Goal: Task Accomplishment & Management: Complete application form

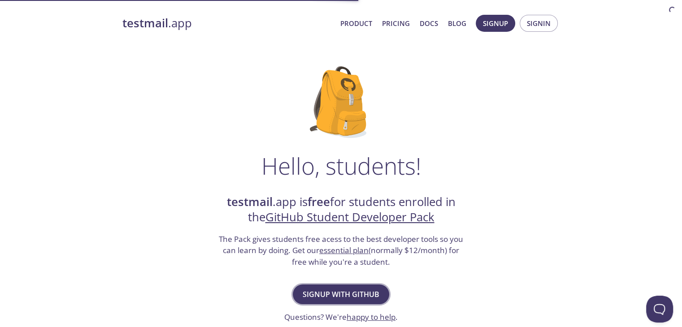
click at [346, 287] on button "Signup with GitHub" at bounding box center [341, 295] width 96 height 20
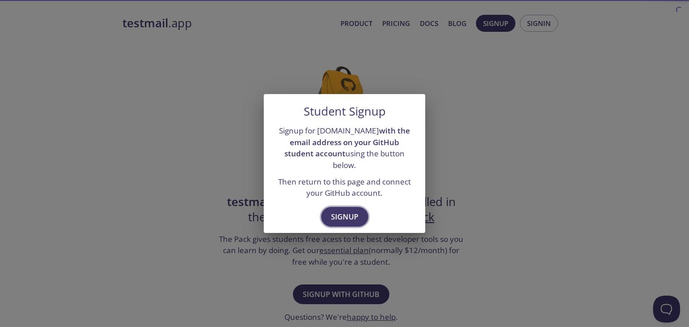
click at [341, 217] on span "Signup" at bounding box center [344, 217] width 27 height 13
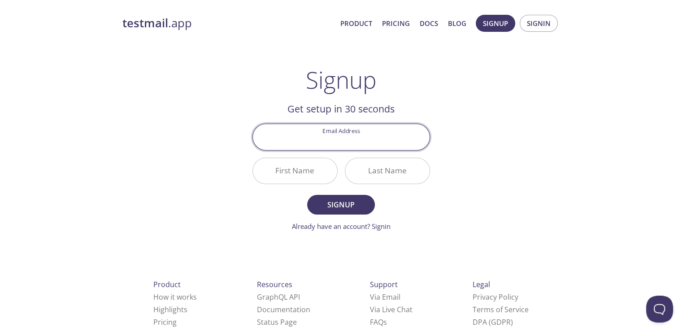
click at [342, 136] on input "Email Address" at bounding box center [341, 137] width 177 height 26
type input "[EMAIL_ADDRESS][DOMAIN_NAME]"
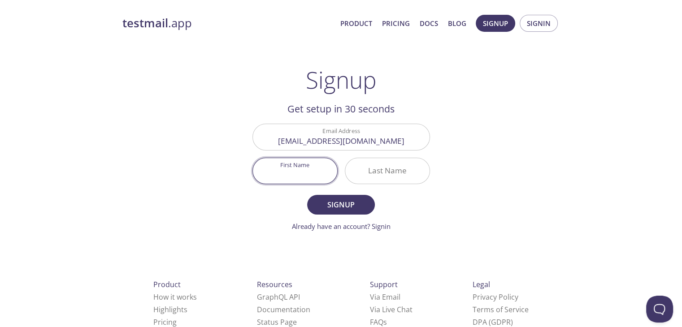
click at [303, 178] on input "First Name" at bounding box center [295, 171] width 84 height 26
type input "Srivarshan"
click at [385, 169] on input "Last Name" at bounding box center [387, 171] width 84 height 26
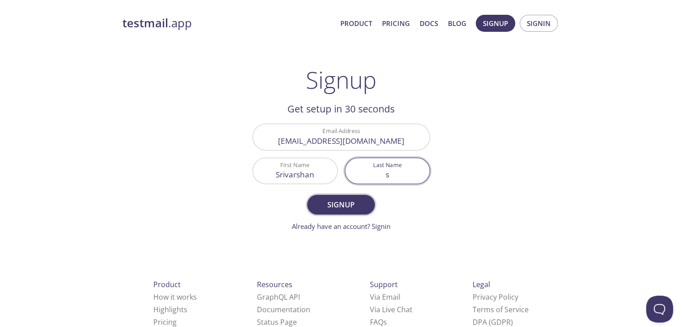
type input "s"
click at [368, 196] on button "Signup" at bounding box center [340, 205] width 67 height 20
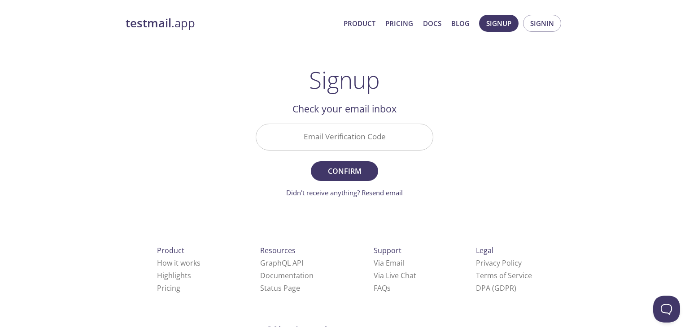
click at [350, 149] on input "Email Verification Code" at bounding box center [344, 137] width 177 height 26
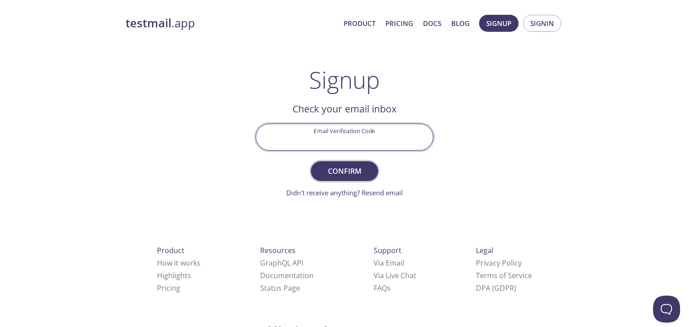
paste input "SVMZK8U"
type input "SVMZK8U"
click at [343, 169] on span "Confirm" at bounding box center [345, 171] width 48 height 13
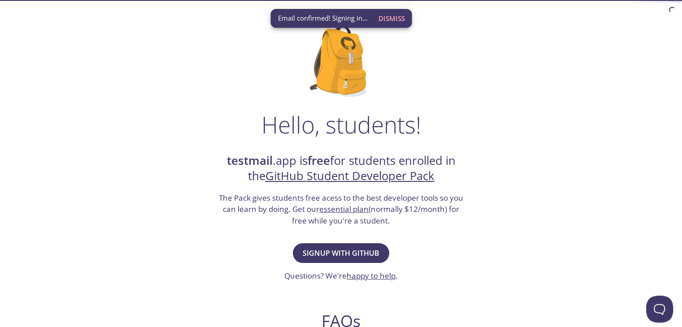
scroll to position [45, 0]
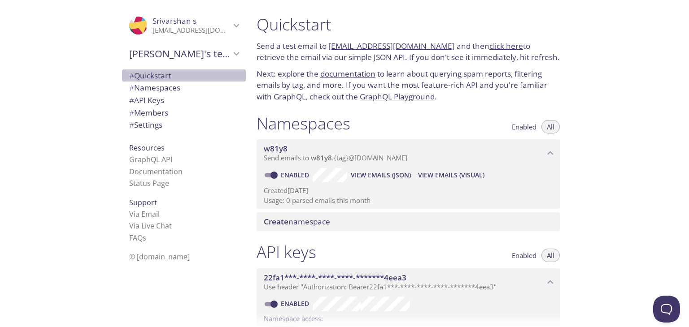
click at [164, 72] on span "# Quickstart" at bounding box center [150, 75] width 42 height 10
